Goal: Information Seeking & Learning: Learn about a topic

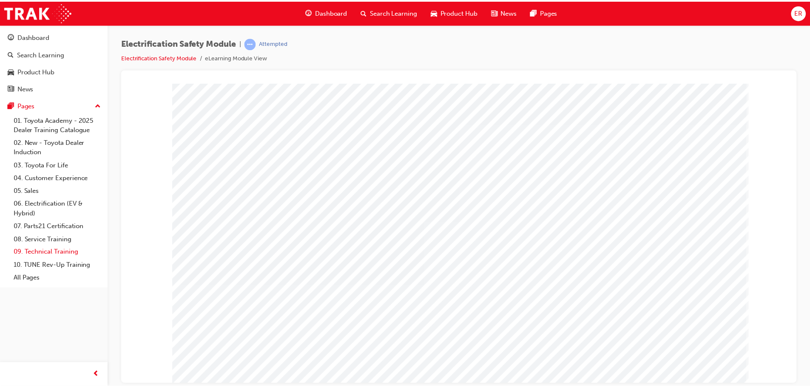
scroll to position [17, 0]
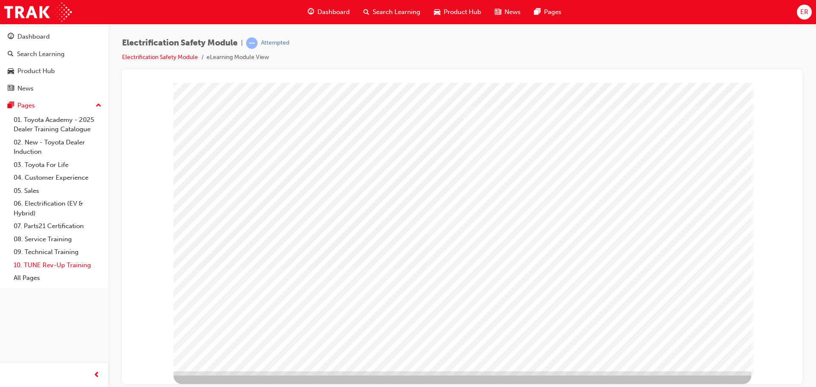
click at [49, 261] on link "10. TUNE Rev-Up Training" at bounding box center [57, 265] width 95 height 13
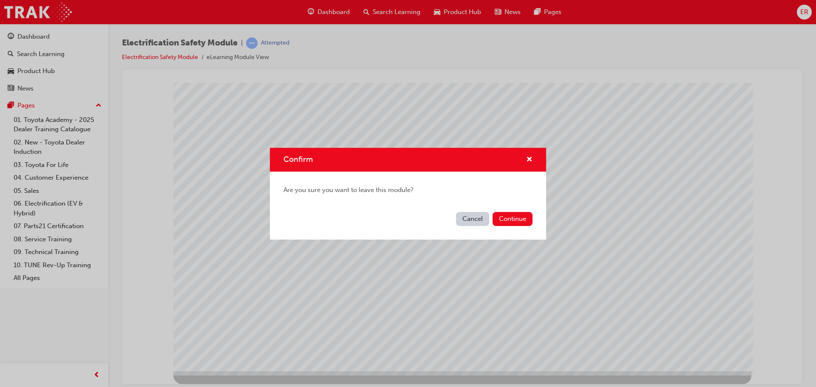
click at [511, 219] on button "Continue" at bounding box center [513, 219] width 40 height 14
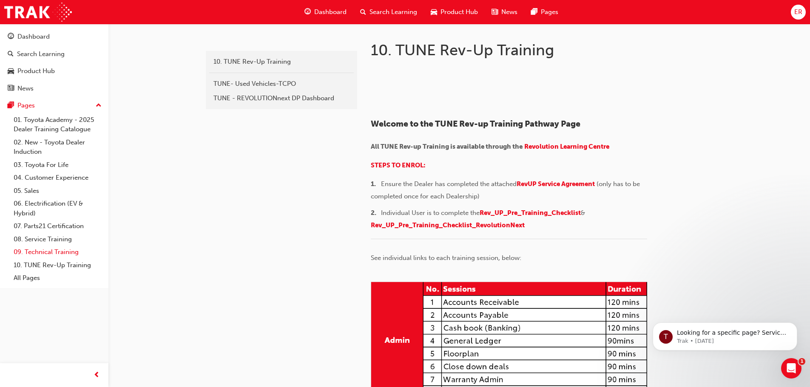
click at [46, 253] on link "09. Technical Training" at bounding box center [57, 252] width 95 height 13
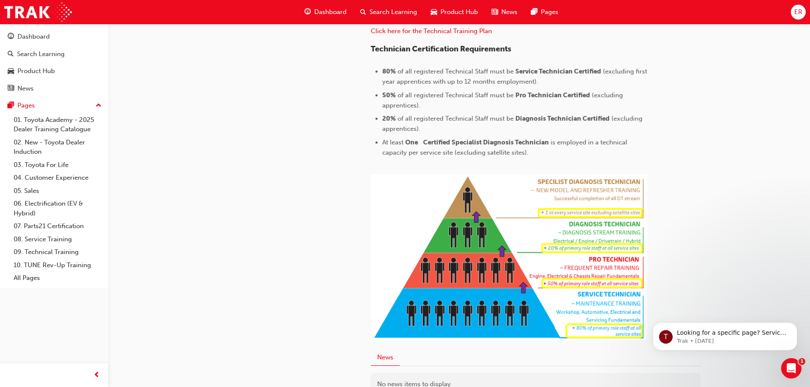
scroll to position [85, 0]
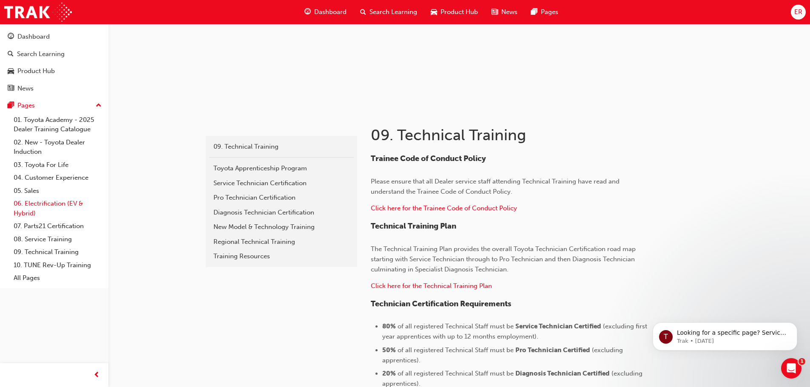
click at [48, 201] on link "06. Electrification (EV & Hybrid)" at bounding box center [57, 208] width 95 height 23
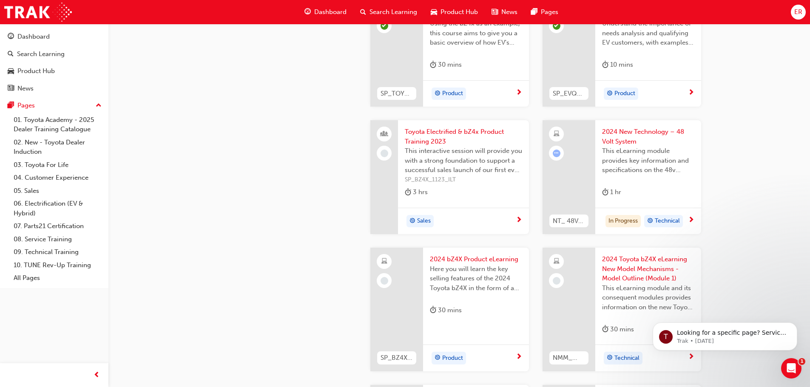
scroll to position [298, 0]
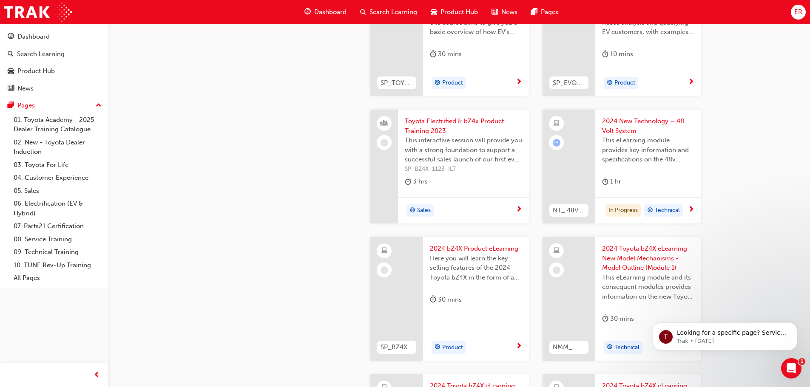
click at [481, 252] on span "2024 bZ4X Product eLearning" at bounding box center [476, 249] width 92 height 10
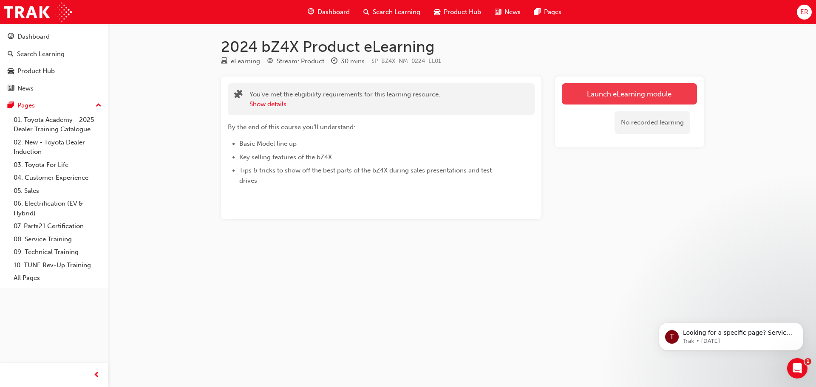
click at [585, 96] on link "Launch eLearning module" at bounding box center [629, 93] width 135 height 21
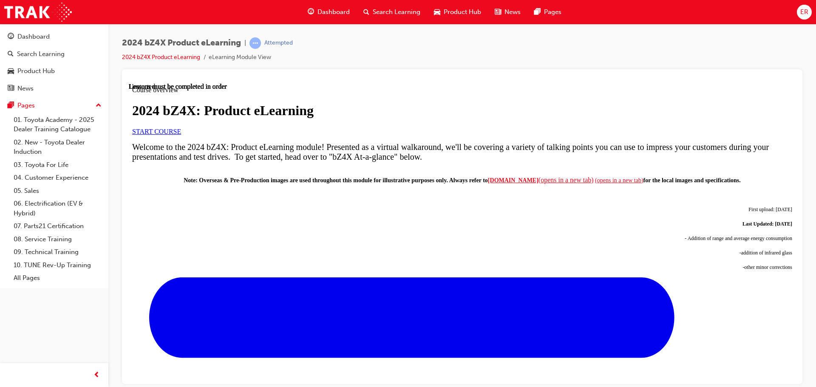
click at [216, 135] on div "2024 bZ4X: Product eLearning START COURSE" at bounding box center [462, 118] width 660 height 32
click at [181, 135] on span "START COURSE" at bounding box center [156, 131] width 49 height 7
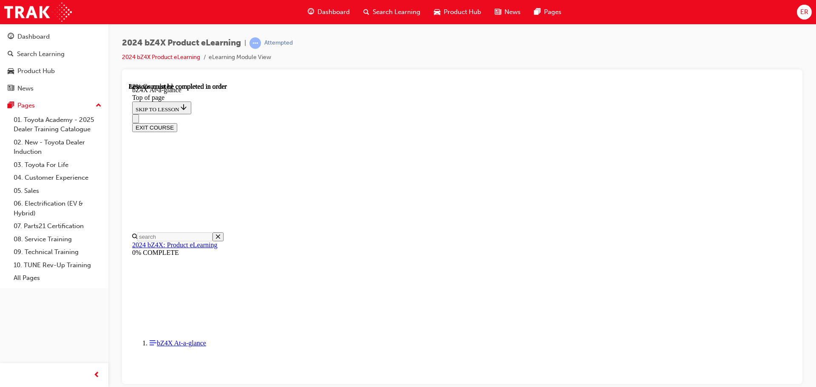
scroll to position [1259, 0]
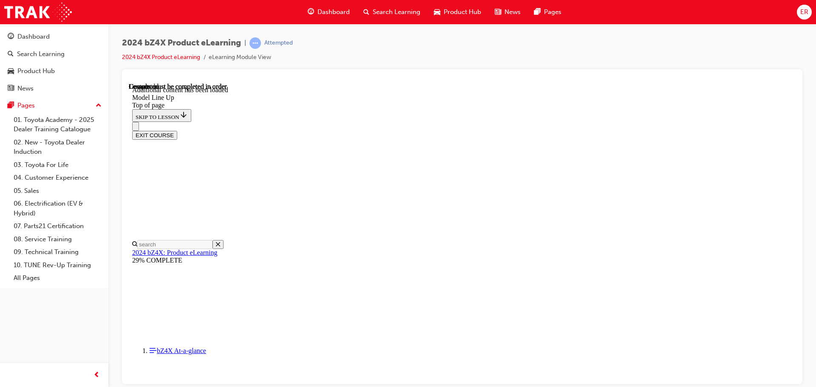
scroll to position [1680, 0]
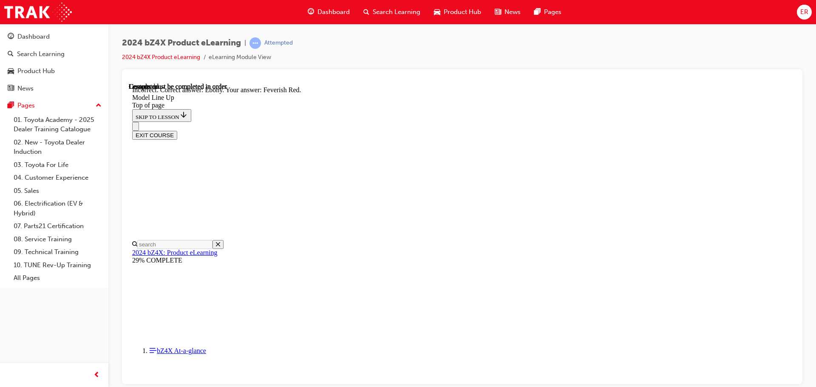
drag, startPoint x: 420, startPoint y: 144, endPoint x: 431, endPoint y: 155, distance: 15.9
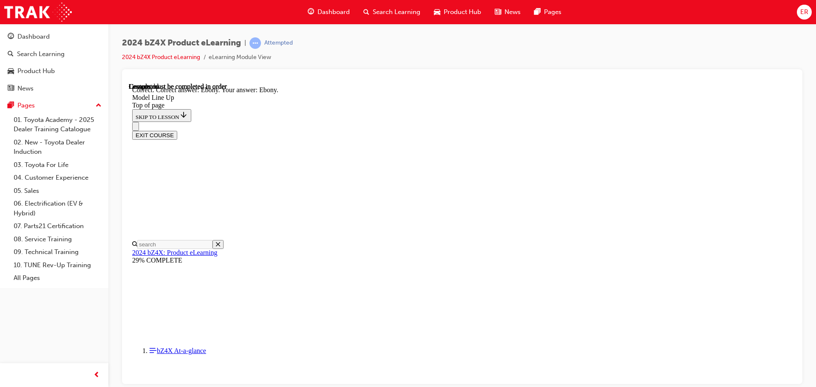
scroll to position [1783, 0]
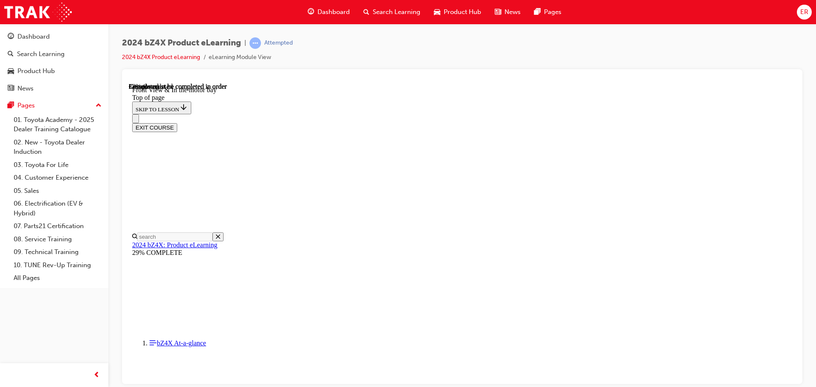
scroll to position [1281, 0]
